Goal: Information Seeking & Learning: Learn about a topic

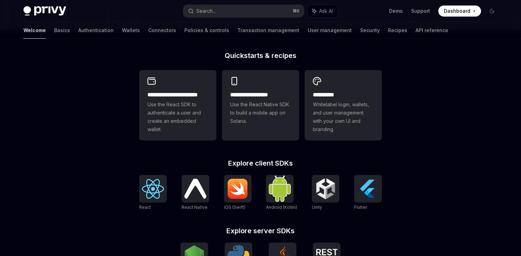
scroll to position [166, 0]
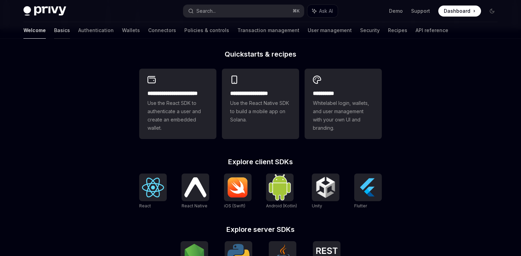
click at [54, 34] on link "Basics" at bounding box center [62, 30] width 16 height 17
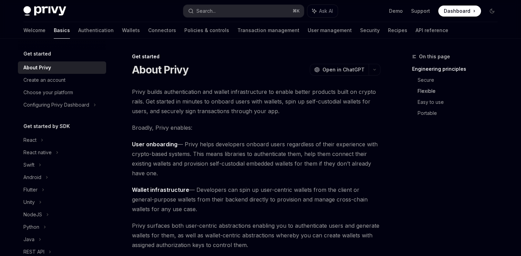
click at [426, 91] on link "Flexible" at bounding box center [460, 90] width 85 height 11
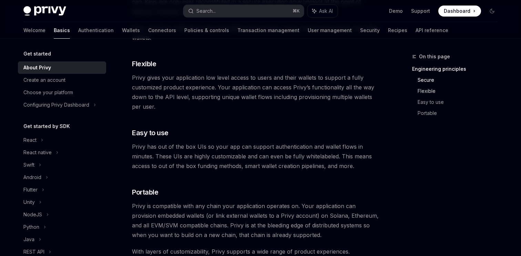
scroll to position [361, 0]
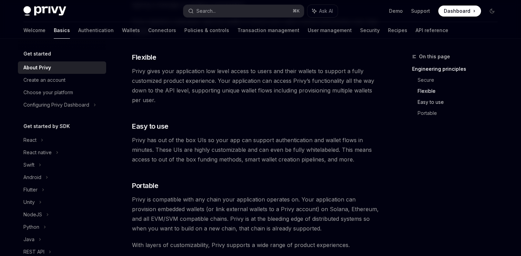
click at [427, 102] on link "Easy to use" at bounding box center [460, 102] width 85 height 11
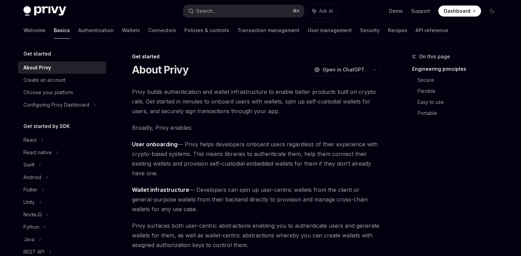
click at [412, 55] on icon at bounding box center [414, 56] width 4 height 4
click at [78, 31] on link "Authentication" at bounding box center [96, 30] width 36 height 17
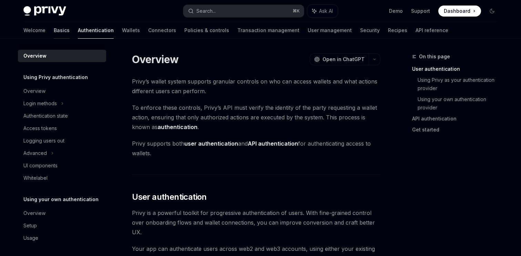
click at [54, 29] on link "Basics" at bounding box center [62, 30] width 16 height 17
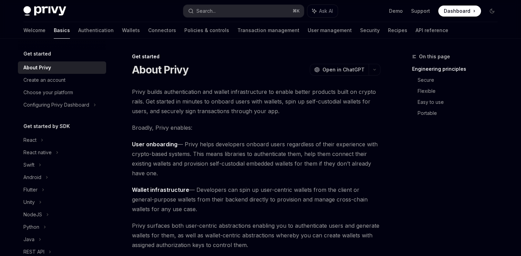
click at [36, 56] on h5 "Get started" at bounding box center [37, 54] width 28 height 8
click at [43, 81] on div "Create an account" at bounding box center [44, 80] width 42 height 8
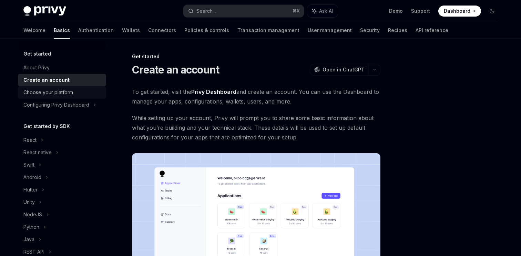
click at [49, 94] on div "Choose your platform" at bounding box center [48, 92] width 50 height 8
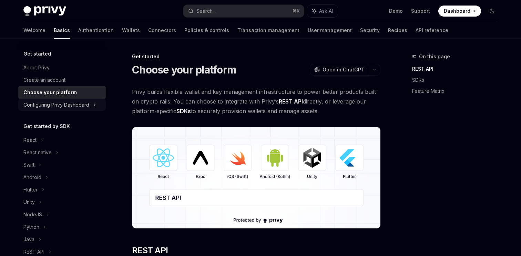
click at [49, 105] on div "Configuring Privy Dashboard" at bounding box center [56, 105] width 66 height 8
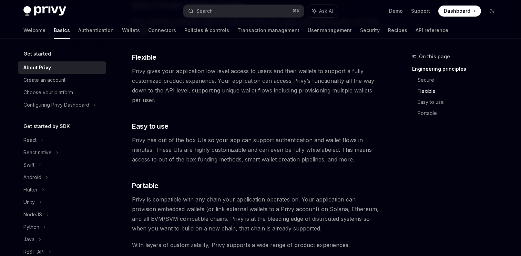
type textarea "*"
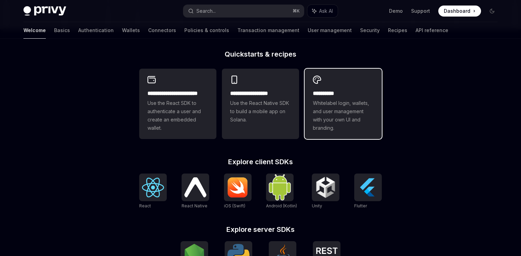
scroll to position [165, 0]
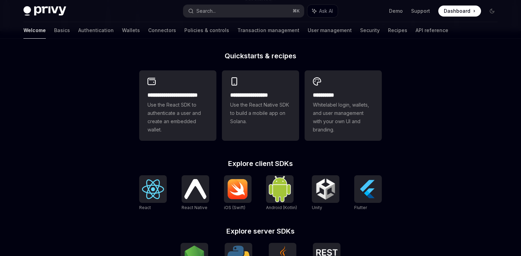
click at [518, 223] on div "**********" at bounding box center [260, 128] width 521 height 509
